Goal: Task Accomplishment & Management: Manage account settings

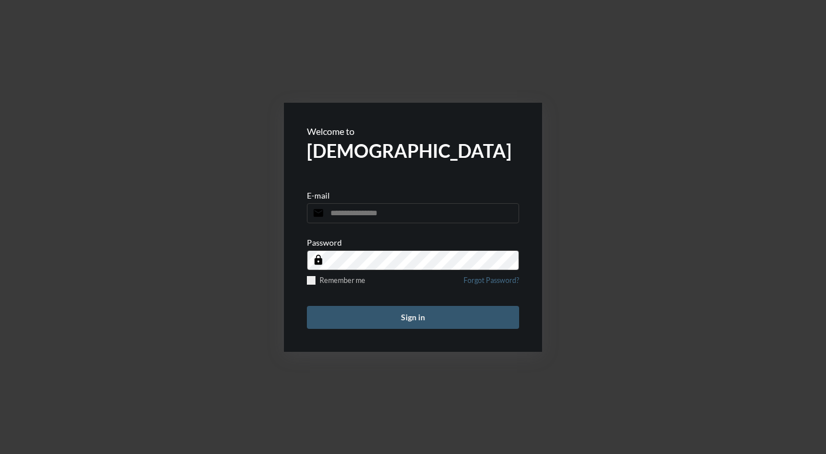
type input "**********"
click at [427, 320] on button "Sign in" at bounding box center [413, 317] width 212 height 23
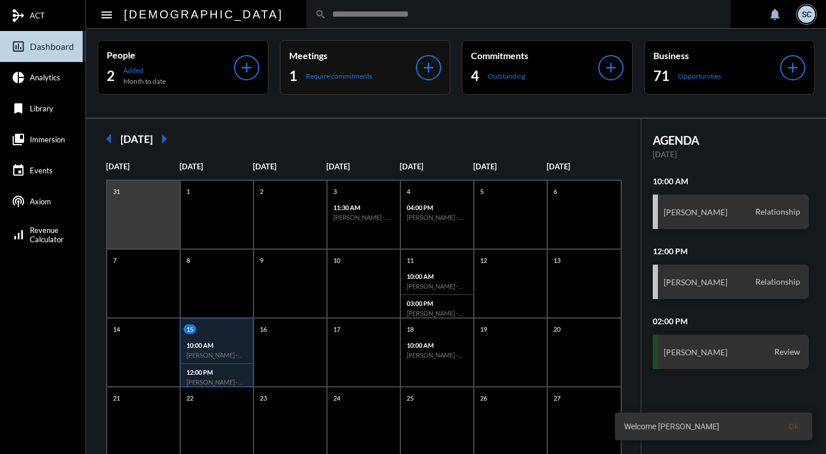
click at [391, 61] on div "Meetings 1 Require commitments" at bounding box center [352, 67] width 127 height 35
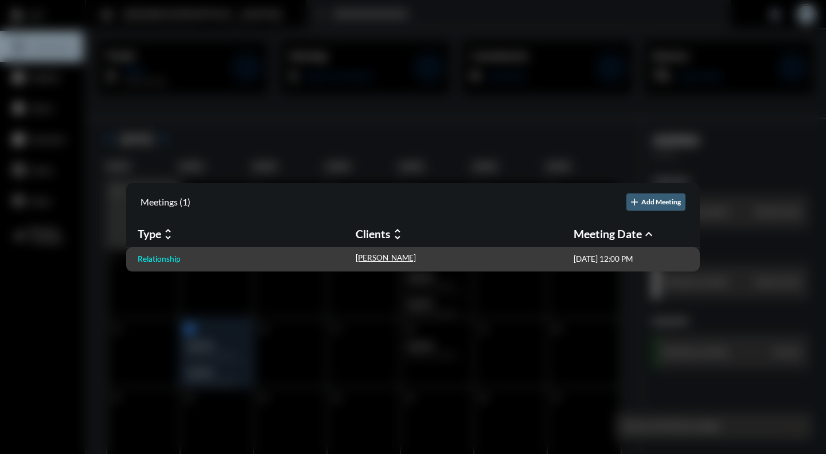
click at [161, 257] on p "Relationship" at bounding box center [159, 258] width 42 height 9
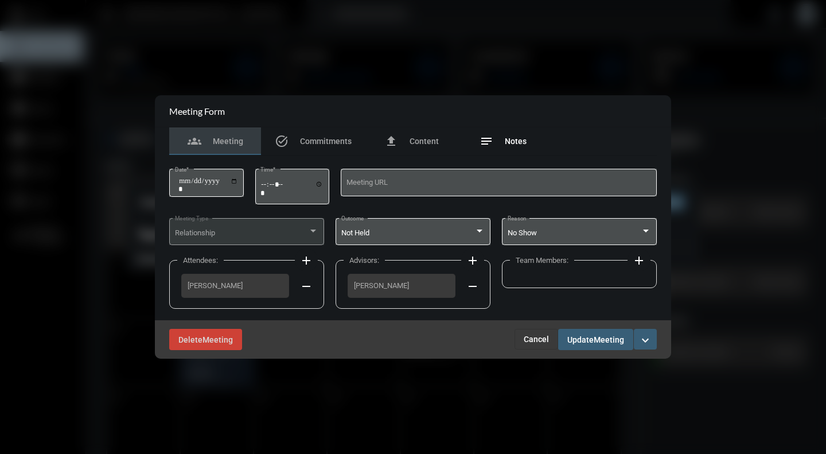
click at [515, 143] on span "Notes" at bounding box center [516, 141] width 22 height 9
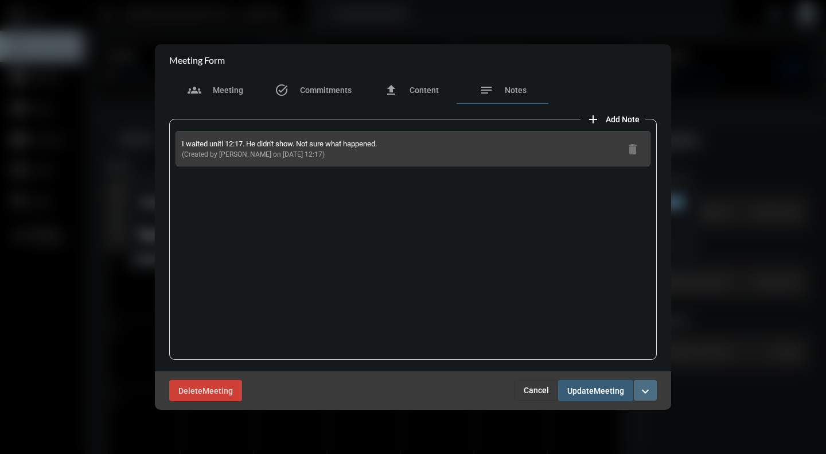
click at [648, 394] on mat-icon "expand_more" at bounding box center [646, 391] width 14 height 14
click at [595, 419] on p "Complete" at bounding box center [579, 415] width 35 height 10
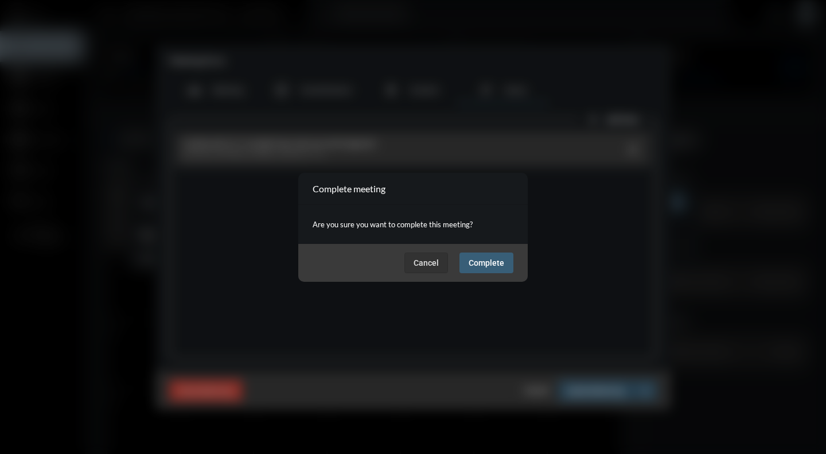
click at [501, 252] on button "Complete" at bounding box center [487, 262] width 54 height 21
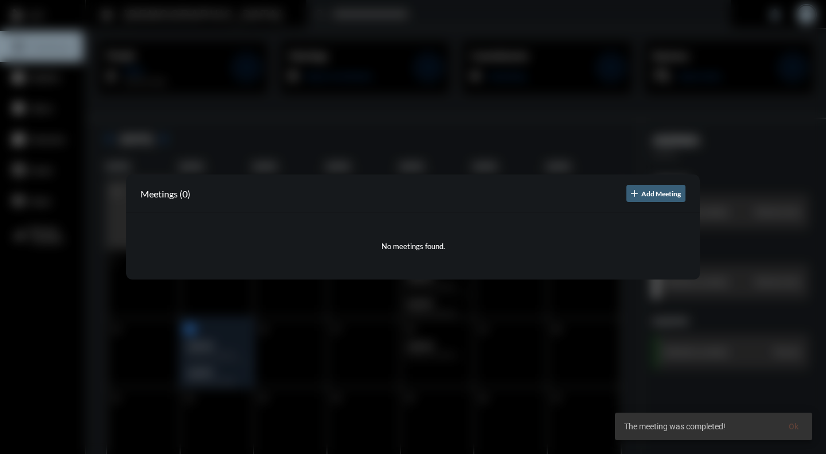
click at [569, 433] on div at bounding box center [413, 227] width 826 height 454
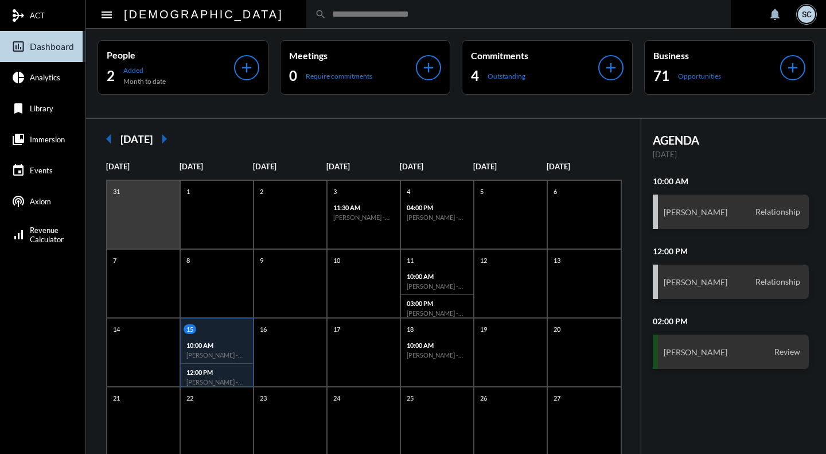
click at [327, 15] on input "text" at bounding box center [524, 14] width 396 height 10
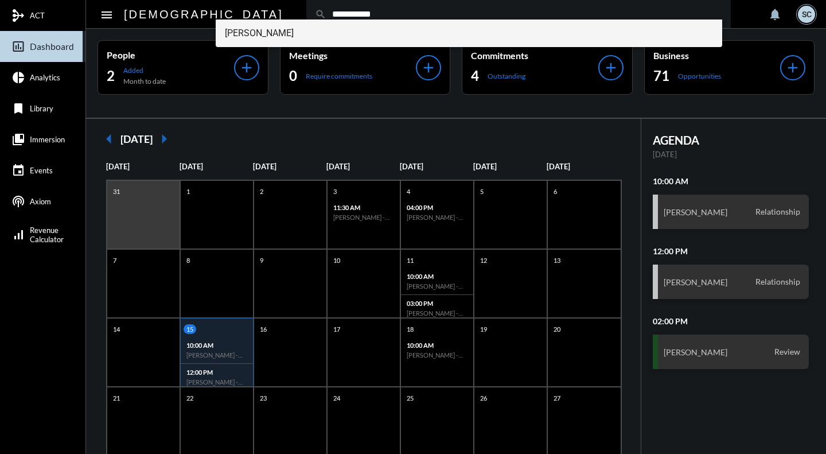
type input "**********"
click at [320, 28] on span "Matt Camuso" at bounding box center [469, 34] width 488 height 28
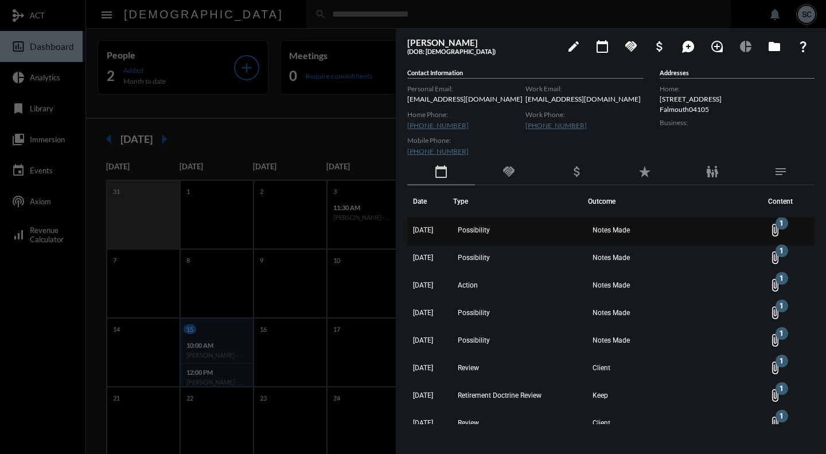
click at [512, 229] on td "Possibility" at bounding box center [520, 231] width 135 height 28
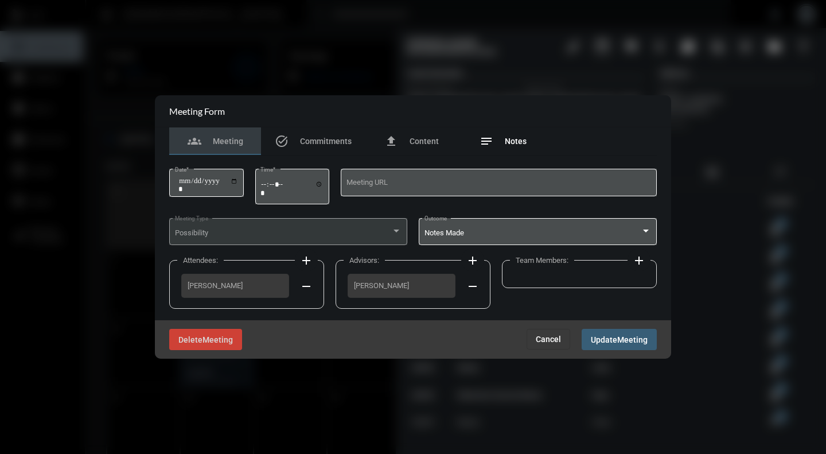
click at [504, 138] on div "notes Notes" at bounding box center [503, 141] width 47 height 14
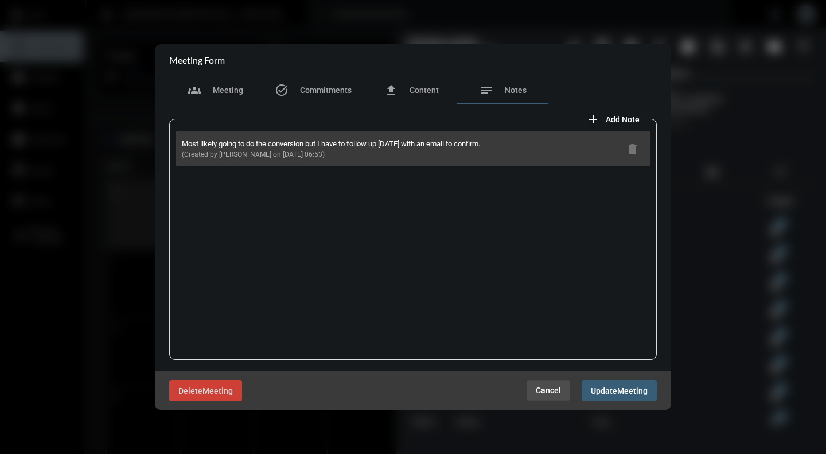
click at [545, 392] on span "Cancel" at bounding box center [548, 390] width 25 height 9
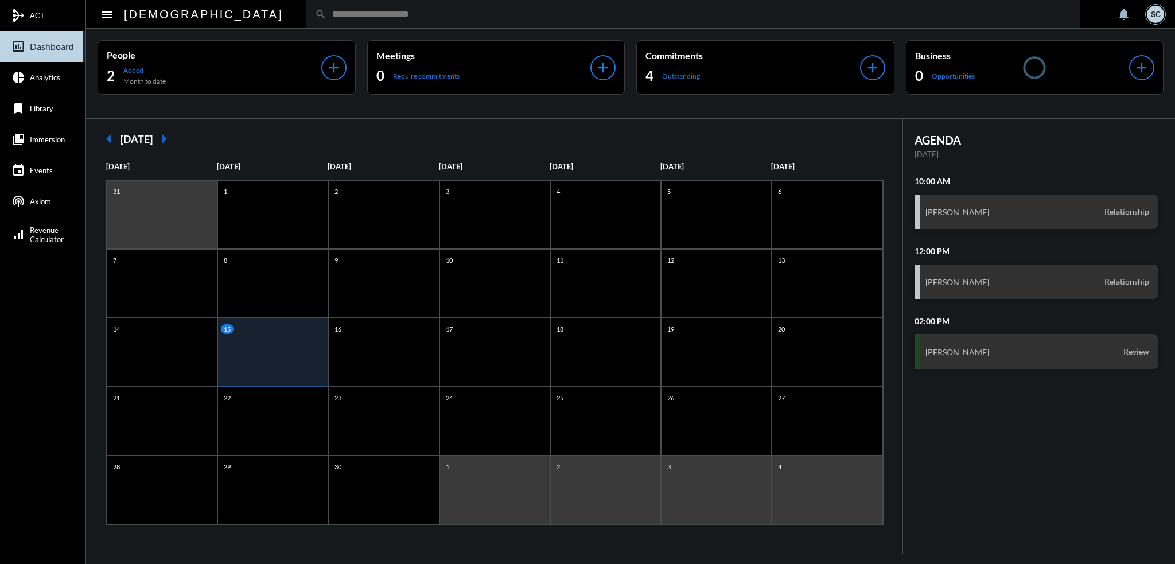
click at [326, 10] on input "text" at bounding box center [698, 14] width 745 height 10
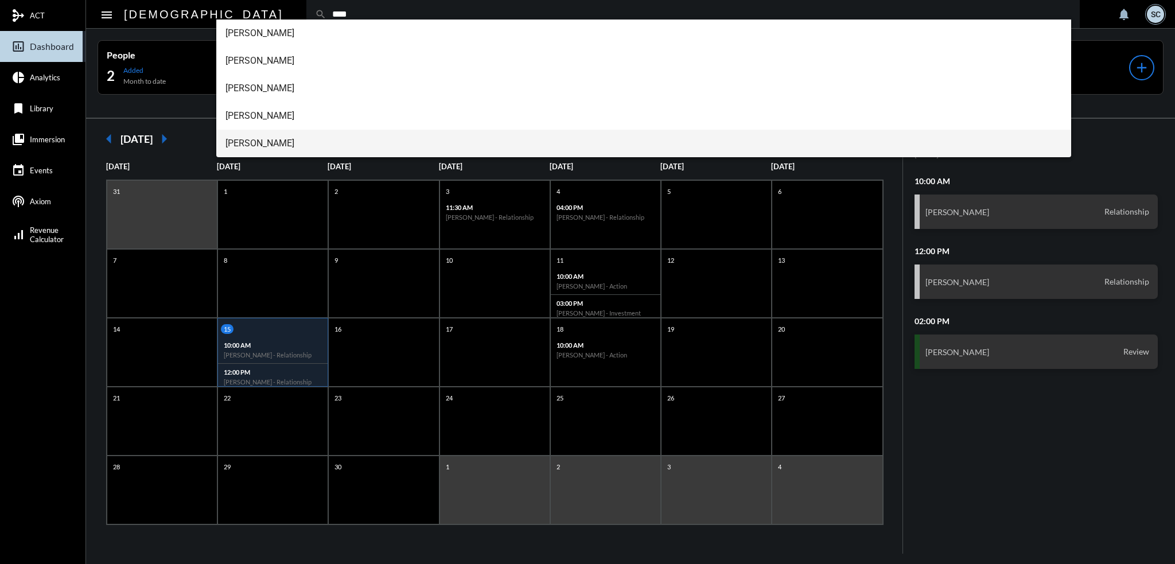
type input "****"
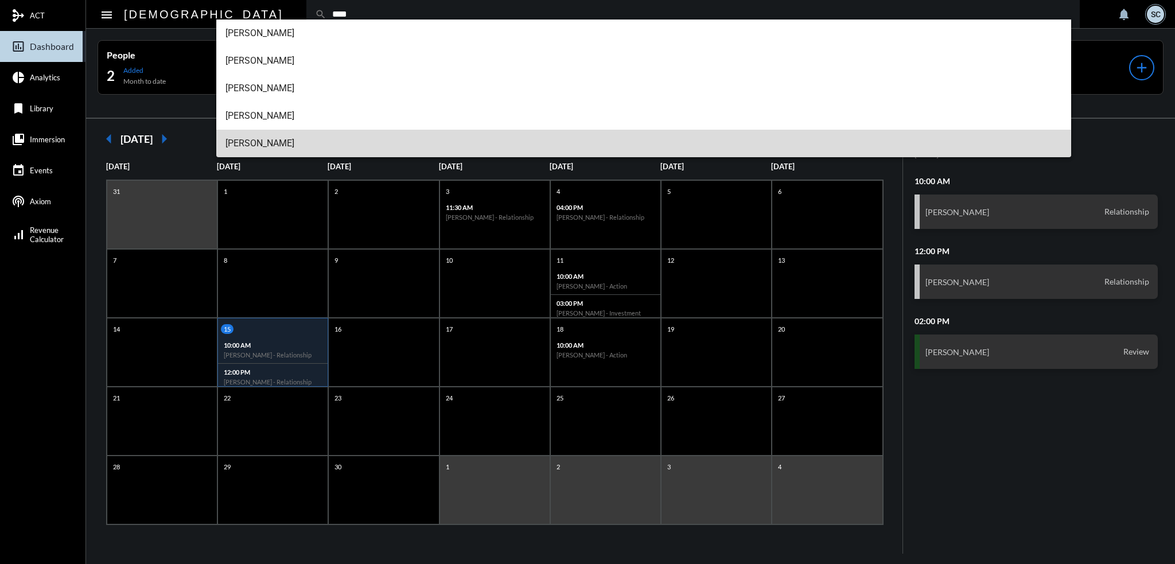
click at [280, 145] on span "[PERSON_NAME]" at bounding box center [643, 144] width 837 height 28
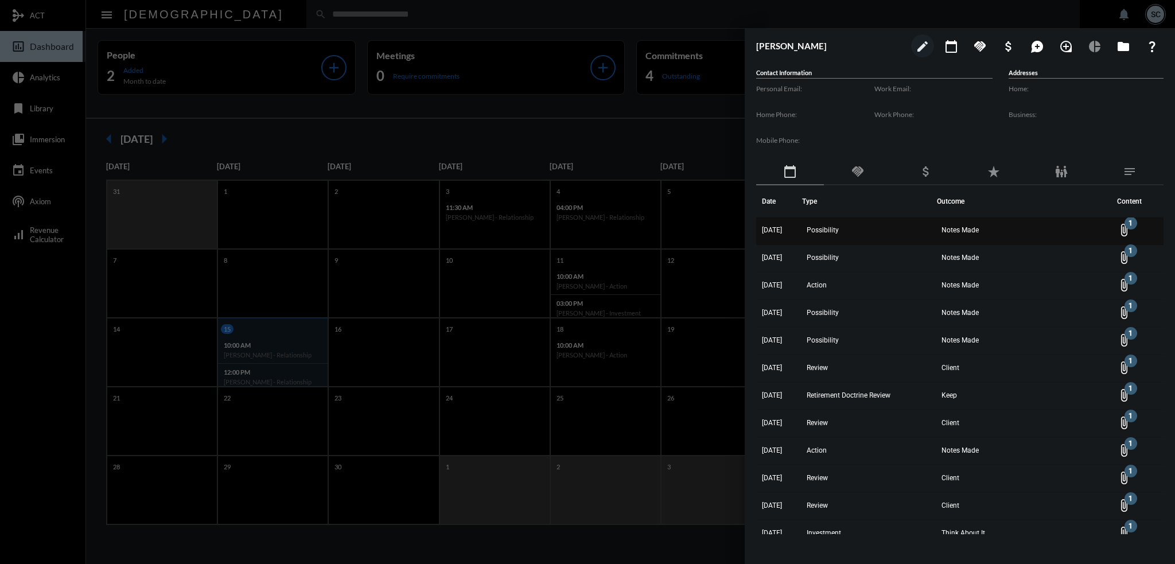
click at [979, 228] on span "Notes Made" at bounding box center [960, 230] width 37 height 8
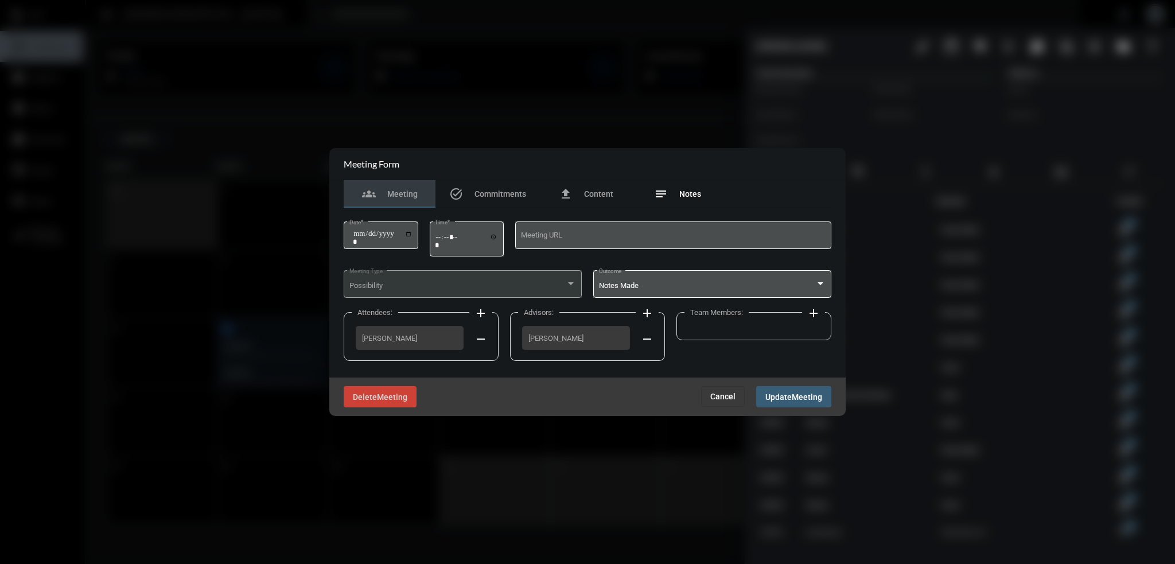
click at [690, 195] on span "Notes" at bounding box center [690, 193] width 22 height 9
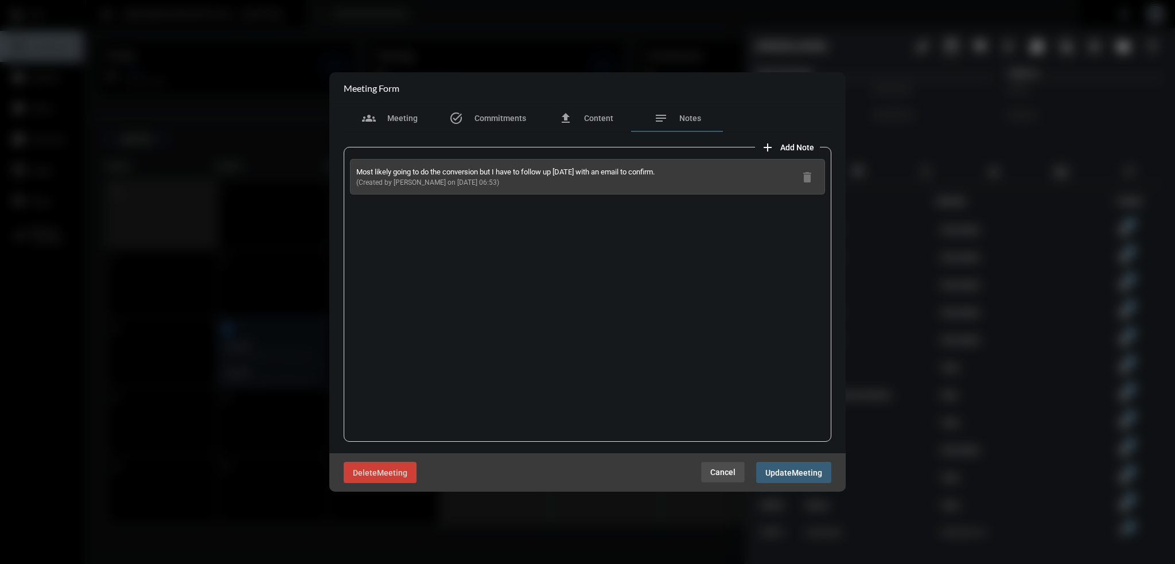
click at [732, 474] on span "Cancel" at bounding box center [722, 472] width 25 height 9
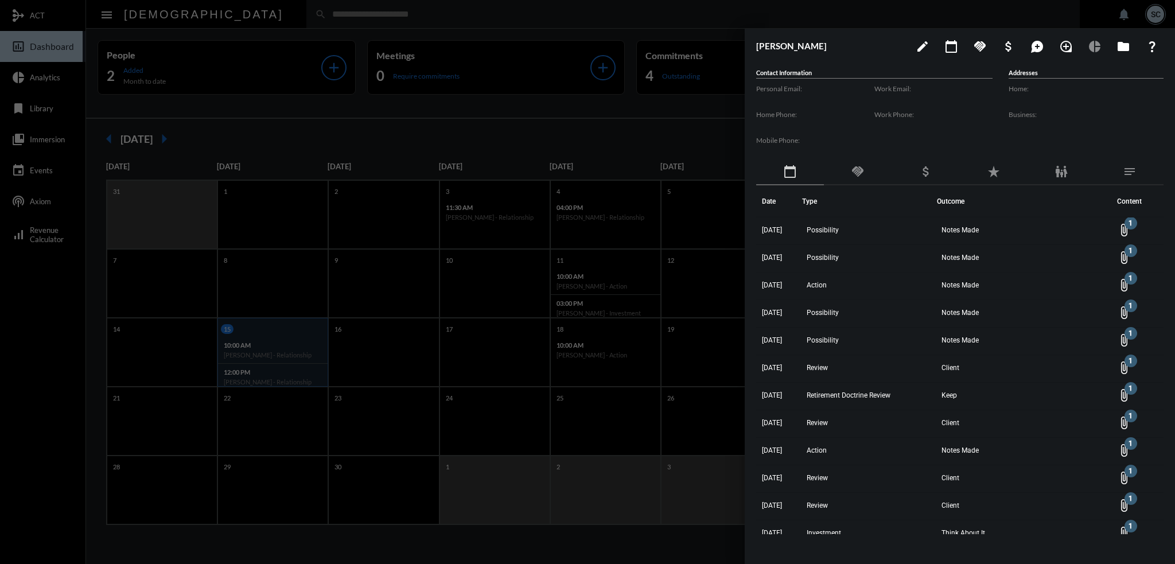
click at [597, 105] on div at bounding box center [587, 282] width 1175 height 564
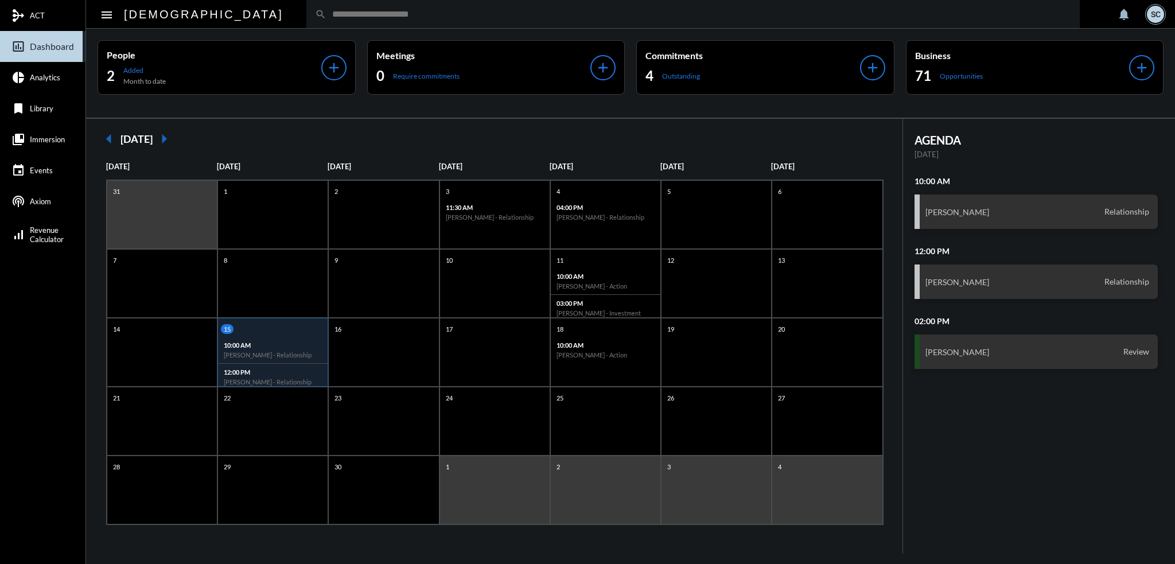
click at [326, 18] on input "text" at bounding box center [698, 14] width 745 height 10
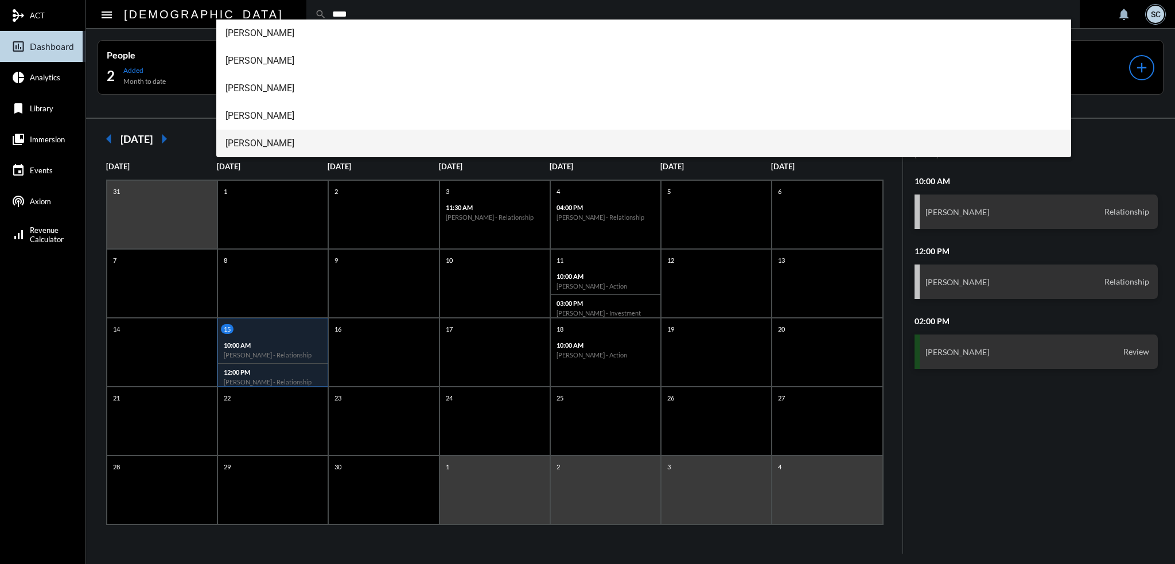
type input "****"
click at [267, 139] on span "Vinny Laracca" at bounding box center [643, 144] width 837 height 28
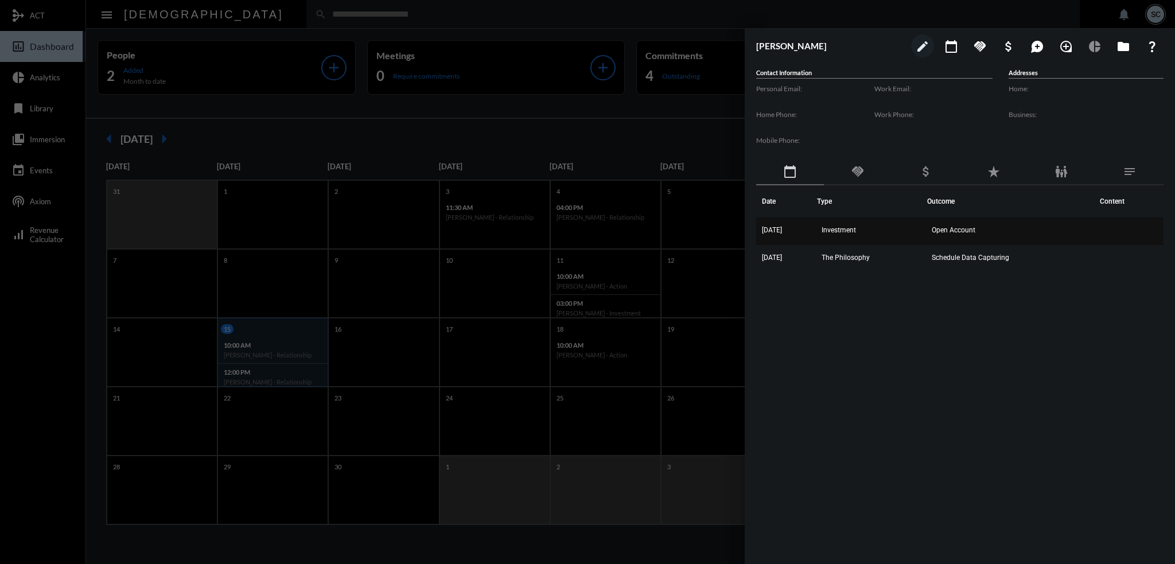
click at [911, 217] on td "Investment" at bounding box center [872, 231] width 110 height 28
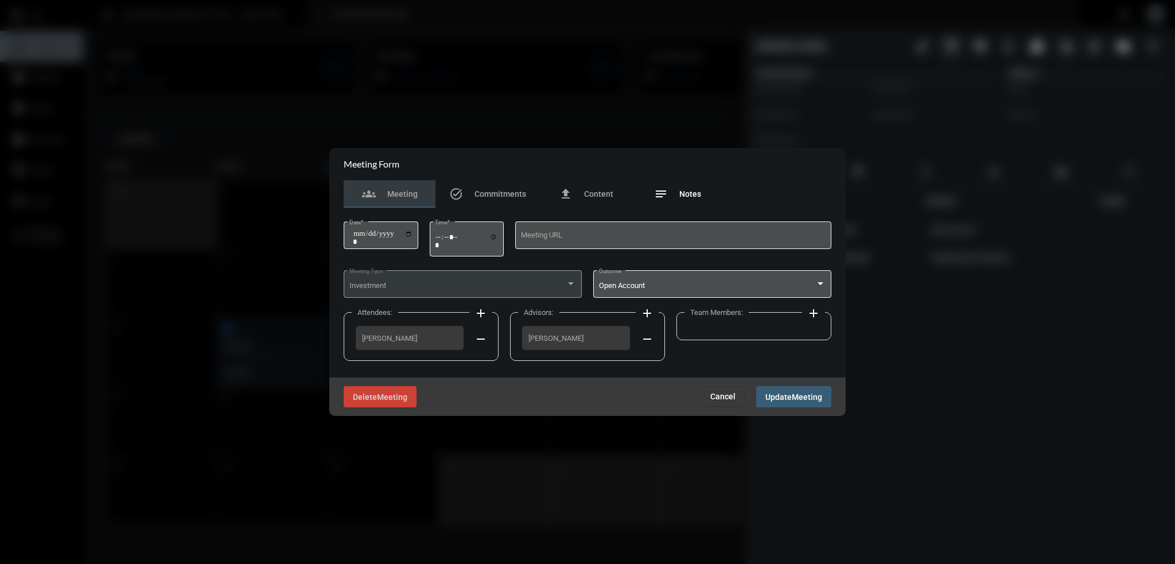
click at [685, 199] on div "notes Notes" at bounding box center [677, 194] width 47 height 14
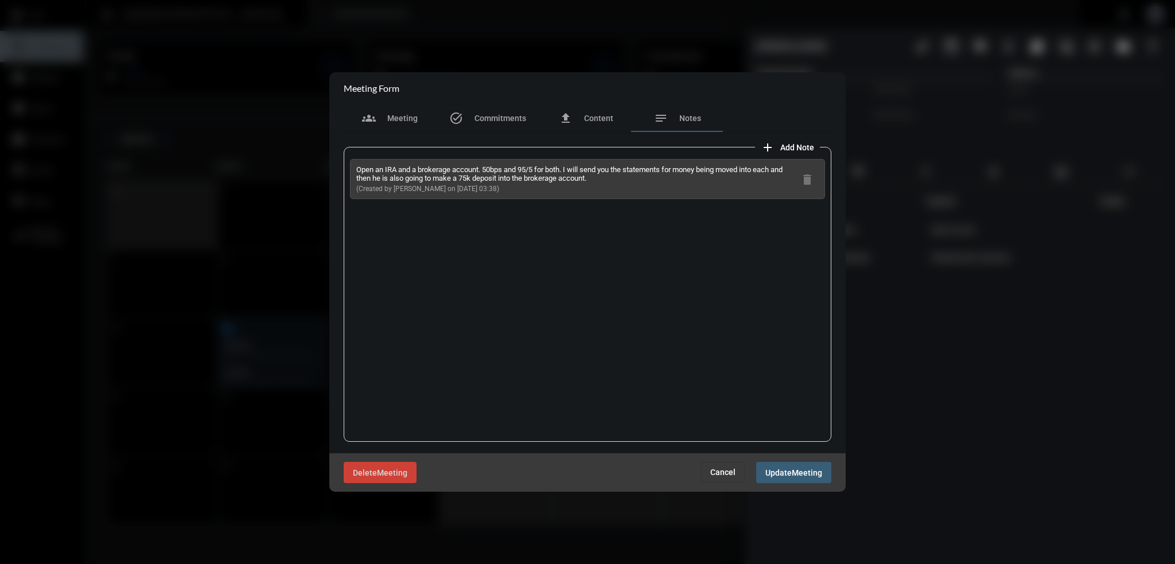
click at [734, 464] on button "Cancel" at bounding box center [723, 472] width 44 height 21
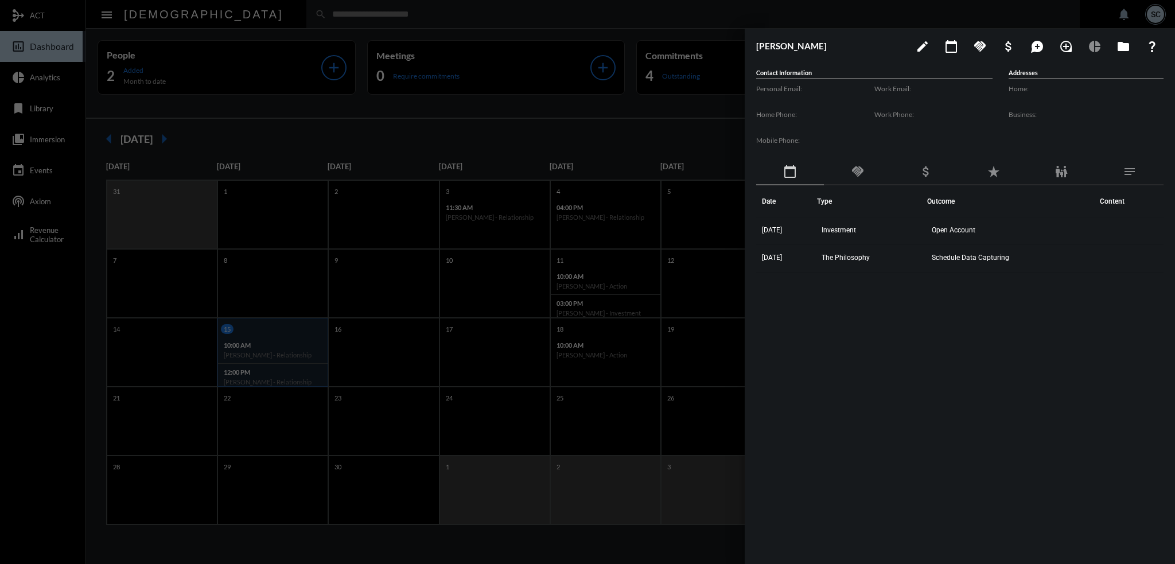
click at [711, 527] on div at bounding box center [587, 282] width 1175 height 564
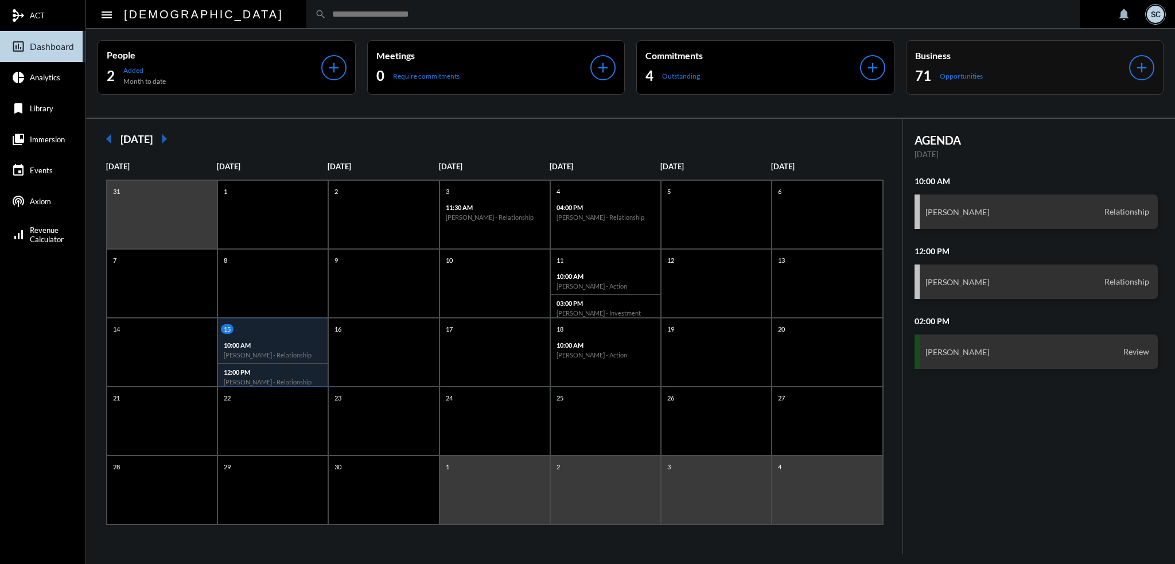
click at [1040, 44] on div "Business 71 Opportunities add" at bounding box center [1035, 67] width 258 height 55
